Goal: Task Accomplishment & Management: Manage account settings

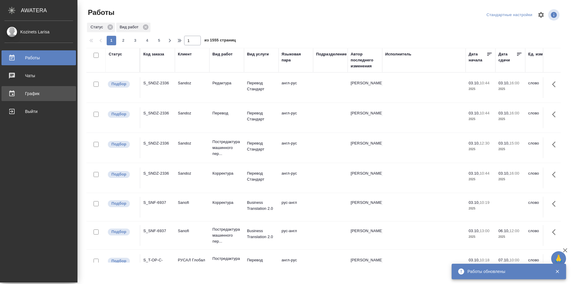
click at [38, 92] on div "График" at bounding box center [38, 93] width 68 height 9
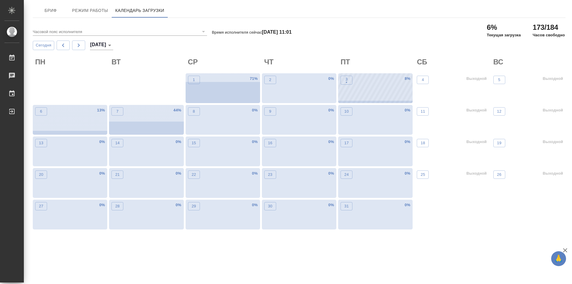
click at [348, 86] on div "3 •" at bounding box center [346, 89] width 12 height 27
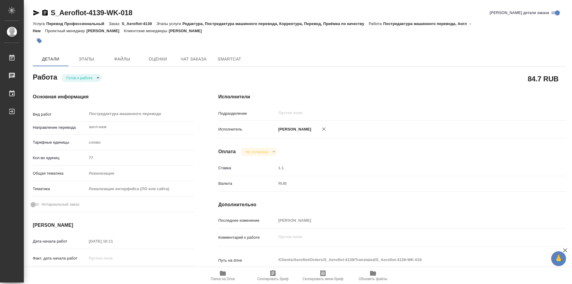
click at [99, 79] on body "🙏 .cls-1 fill:#fff; AWATERA Kozinets Larisa Работы Чаты График Выйти S_Aeroflot…" at bounding box center [286, 142] width 572 height 284
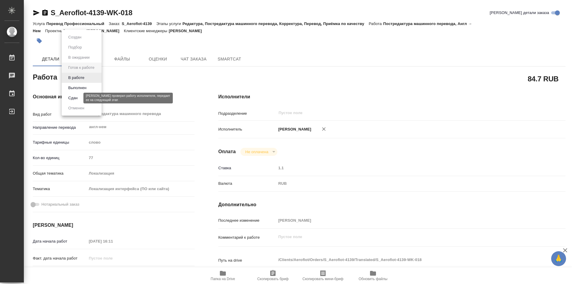
click at [77, 98] on button "Сдан" at bounding box center [72, 98] width 13 height 7
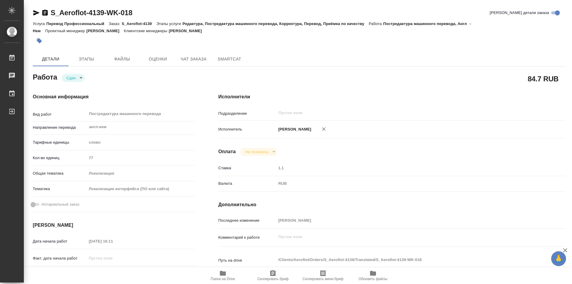
type textarea "x"
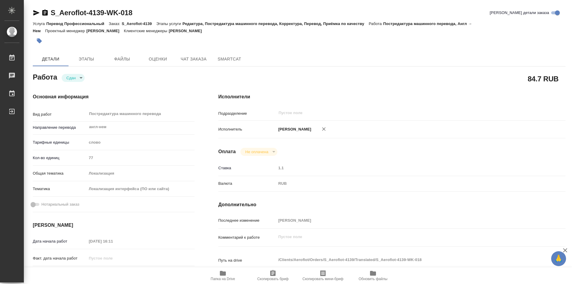
type textarea "x"
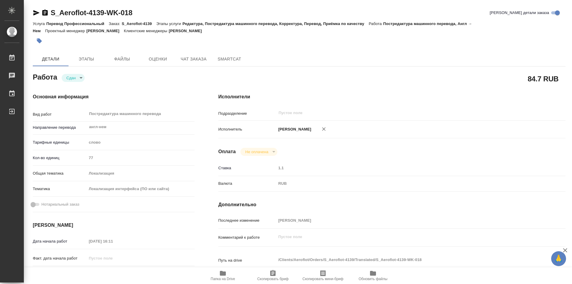
type textarea "x"
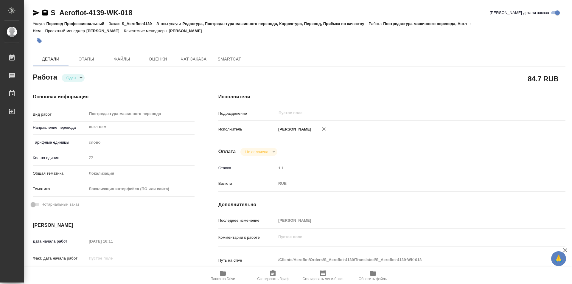
click at [45, 14] on icon "button" at bounding box center [44, 13] width 5 height 6
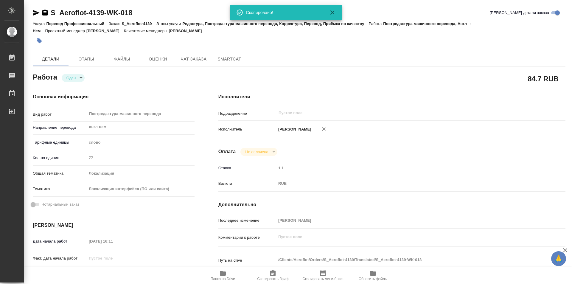
scroll to position [60, 0]
